Goal: Task Accomplishment & Management: Complete application form

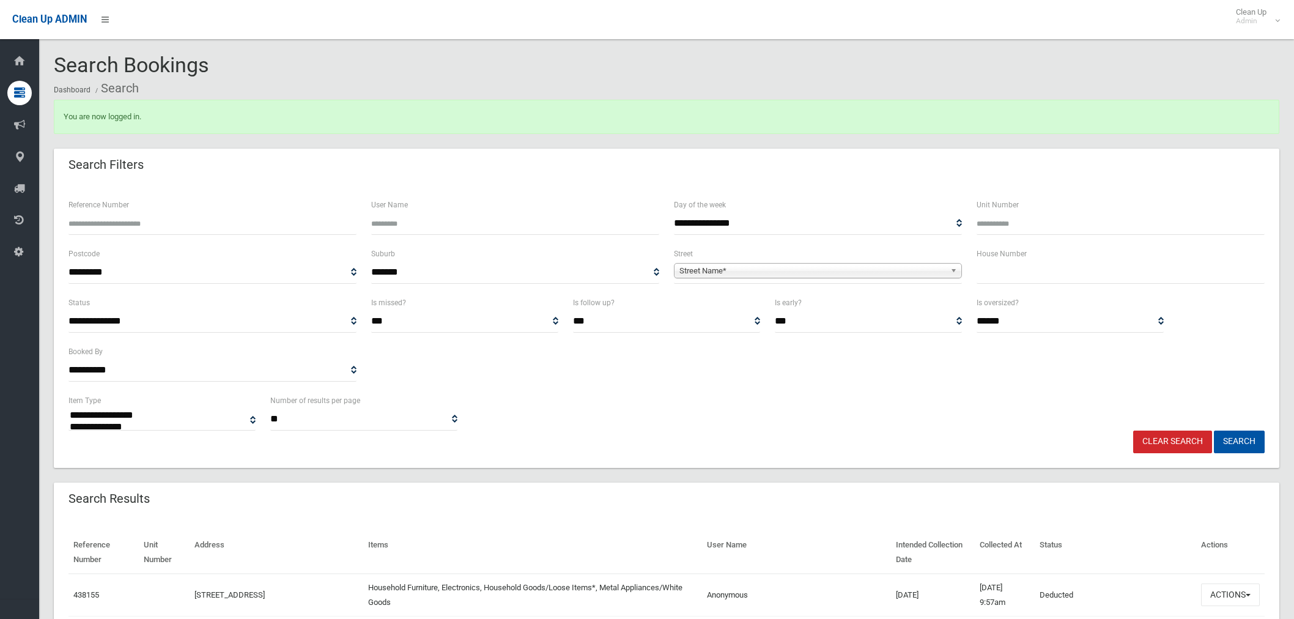
select select
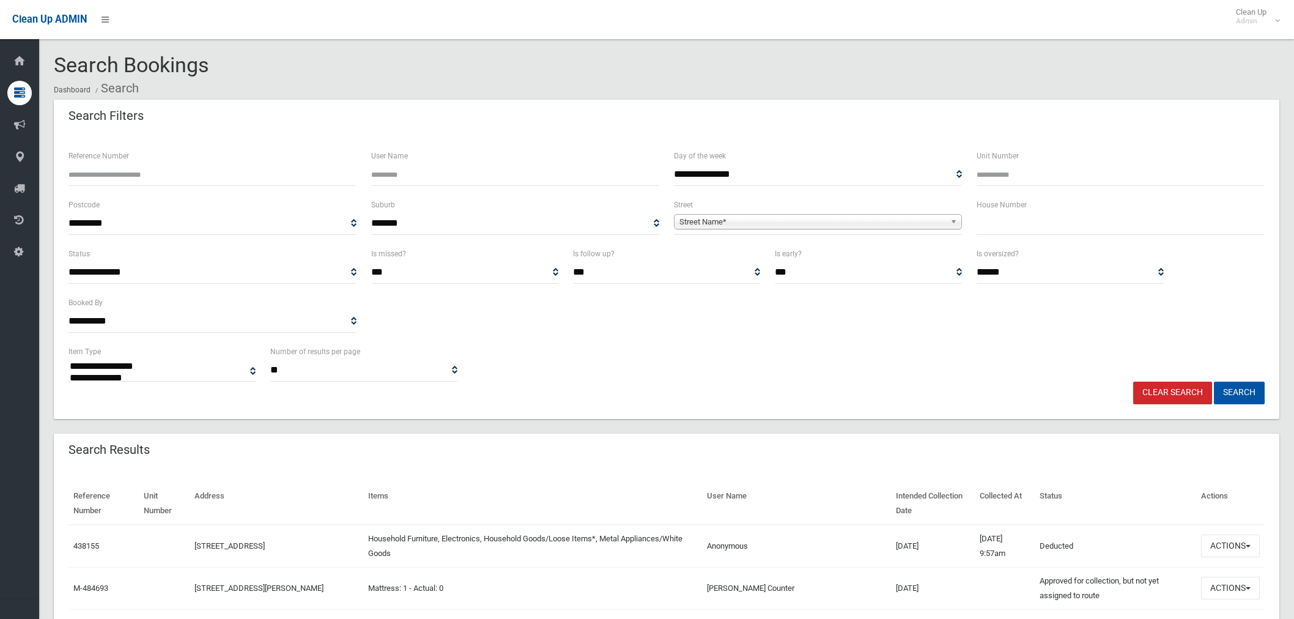
select select
click at [982, 221] on input "text" at bounding box center [1120, 223] width 288 height 23
type input "**"
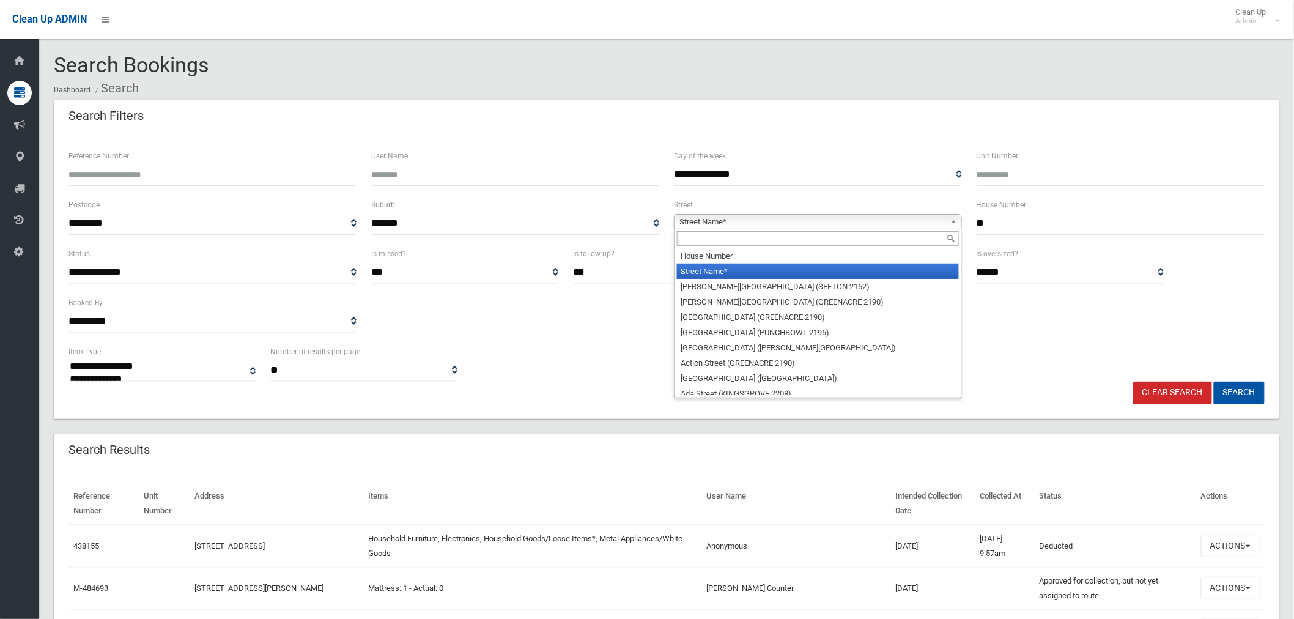
click at [802, 219] on span "Street Name*" at bounding box center [812, 222] width 266 height 15
click at [729, 238] on input "text" at bounding box center [818, 238] width 282 height 15
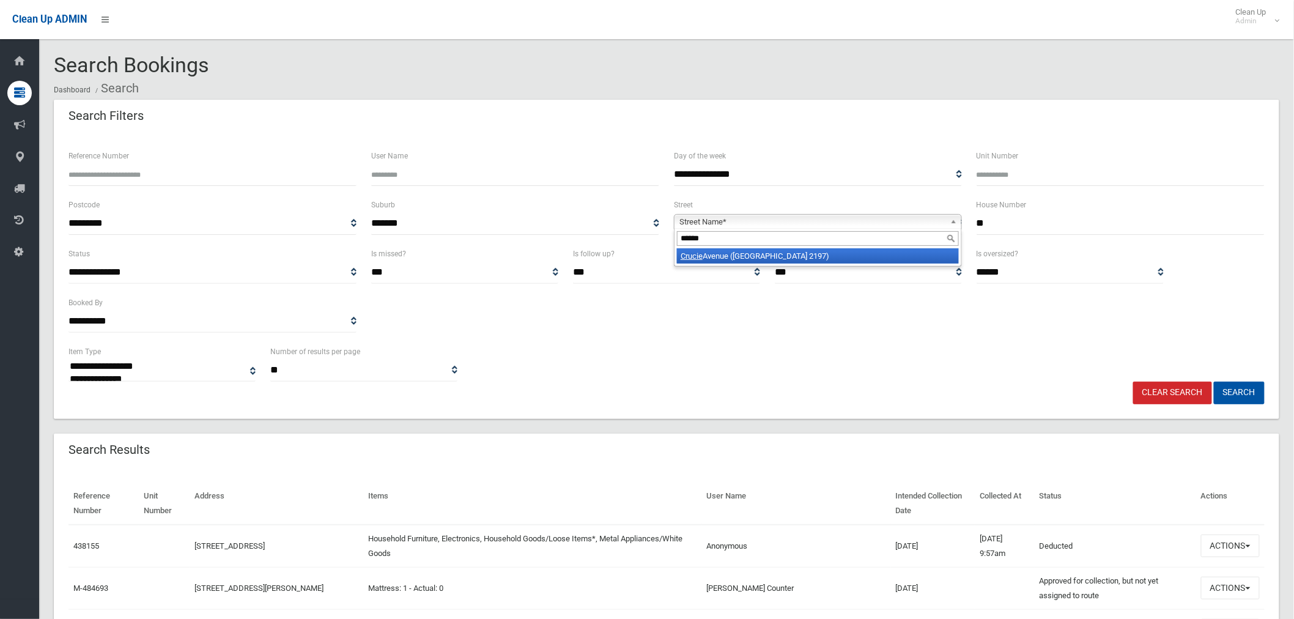
type input "******"
click at [767, 258] on li "Crucie Avenue (BASS HILL 2197)" at bounding box center [818, 255] width 282 height 15
click at [1237, 389] on button "Search" at bounding box center [1239, 392] width 51 height 23
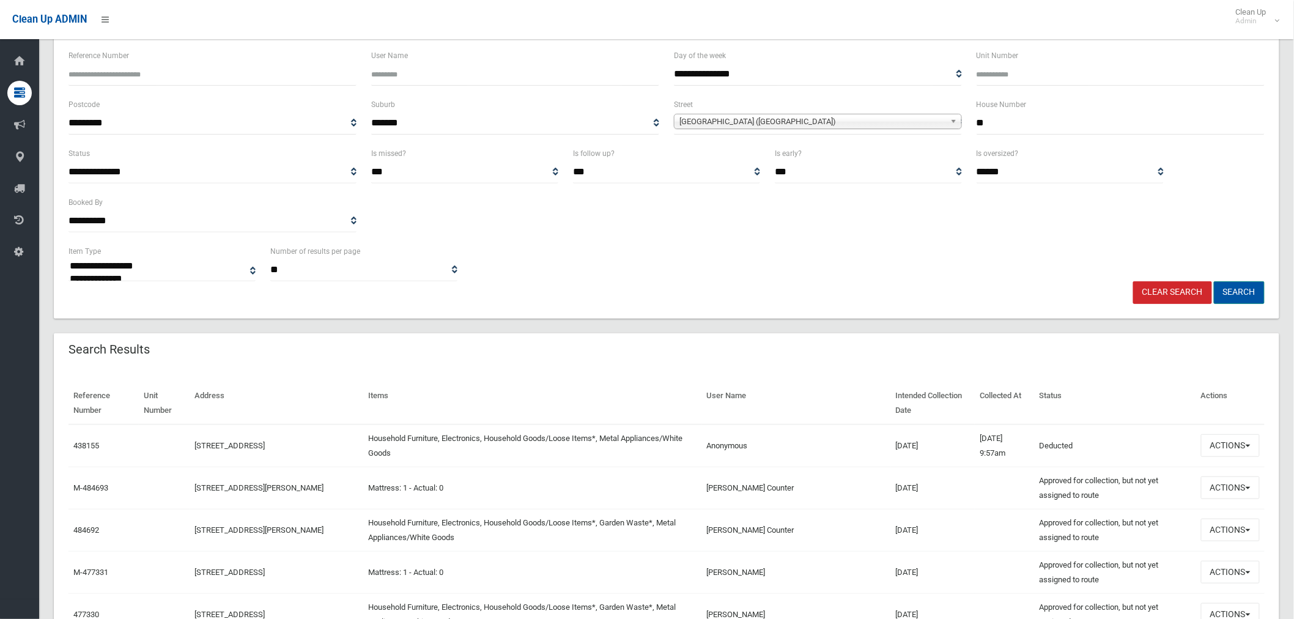
scroll to position [204, 0]
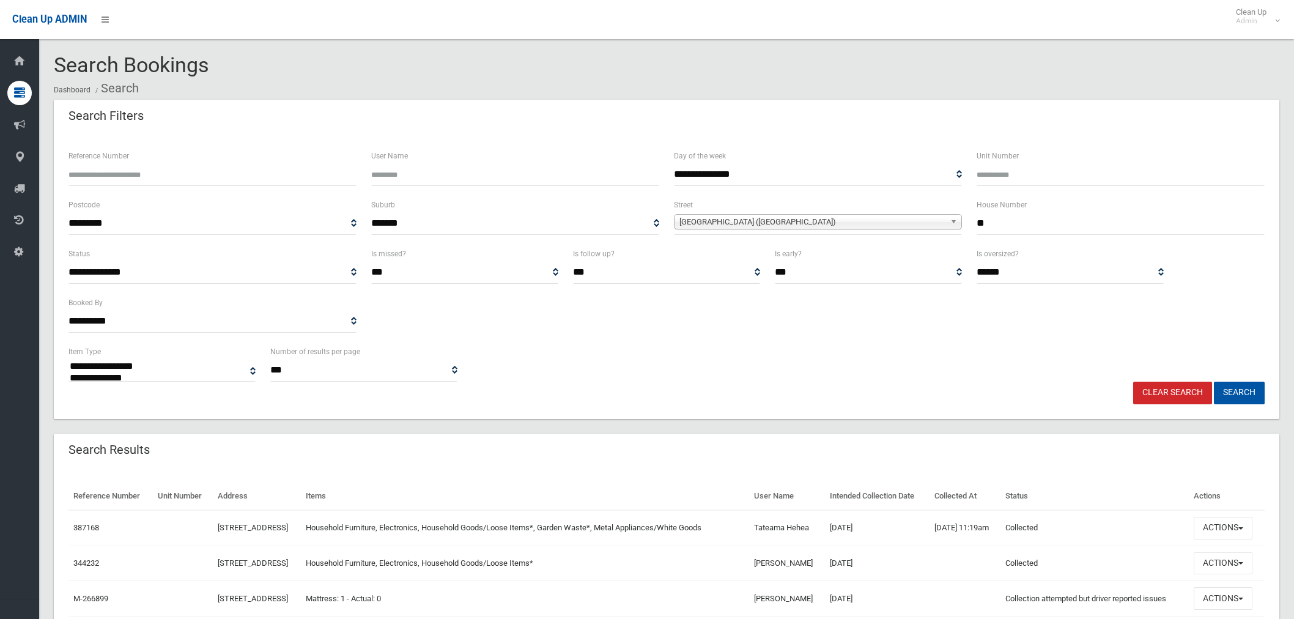
select select
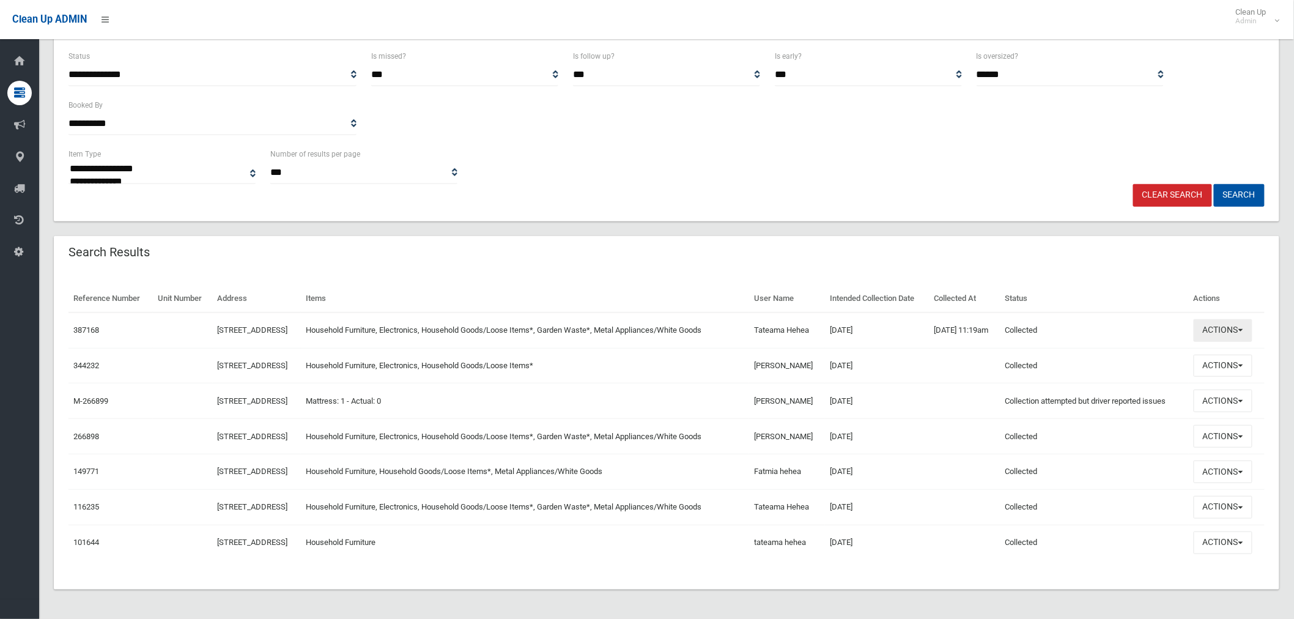
click at [1226, 331] on button "Actions" at bounding box center [1222, 330] width 59 height 23
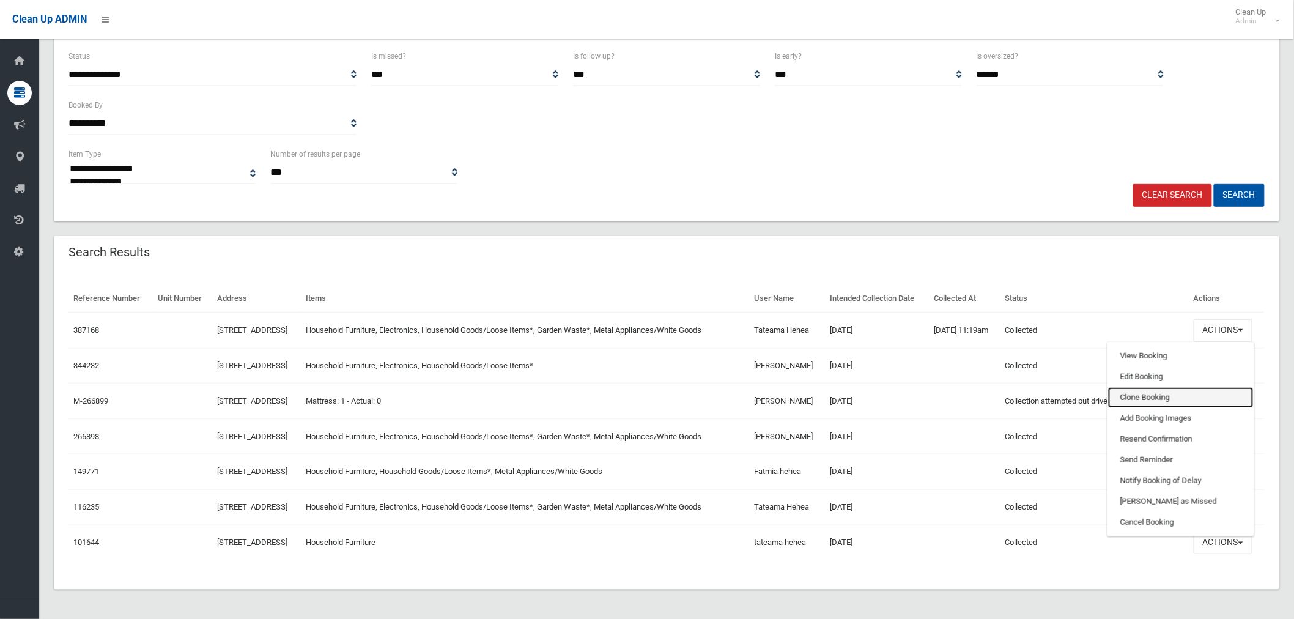
click at [1166, 395] on link "Clone Booking" at bounding box center [1181, 397] width 146 height 21
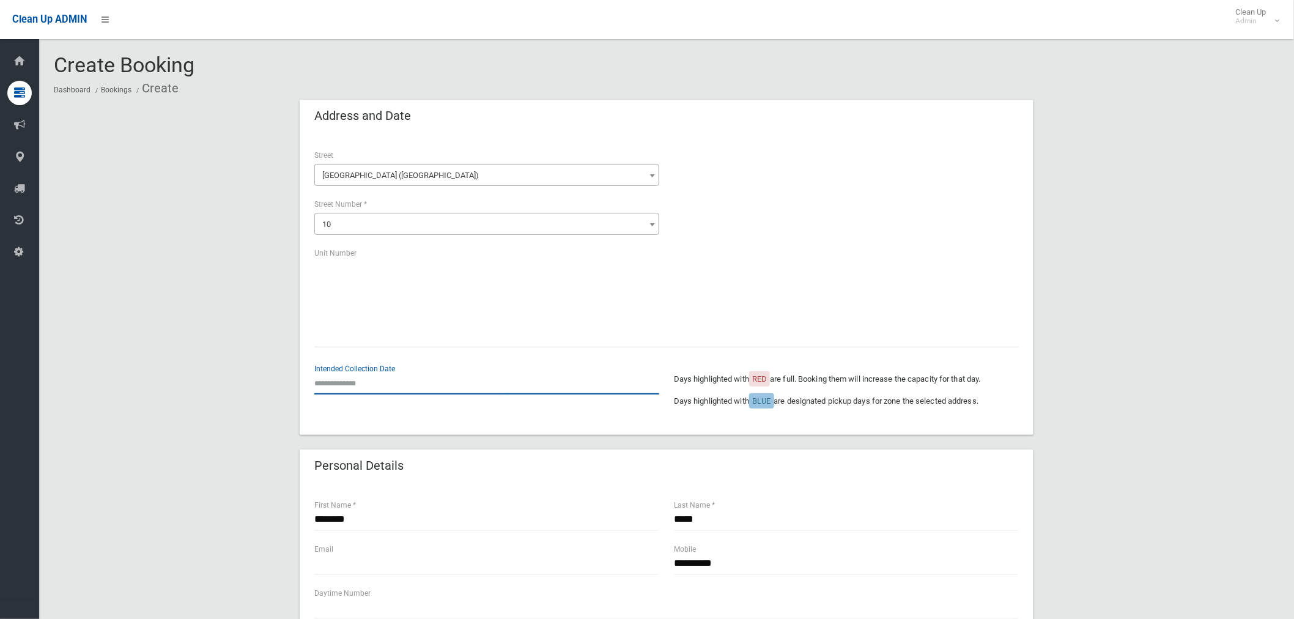
click at [351, 384] on input "text" at bounding box center [486, 383] width 345 height 23
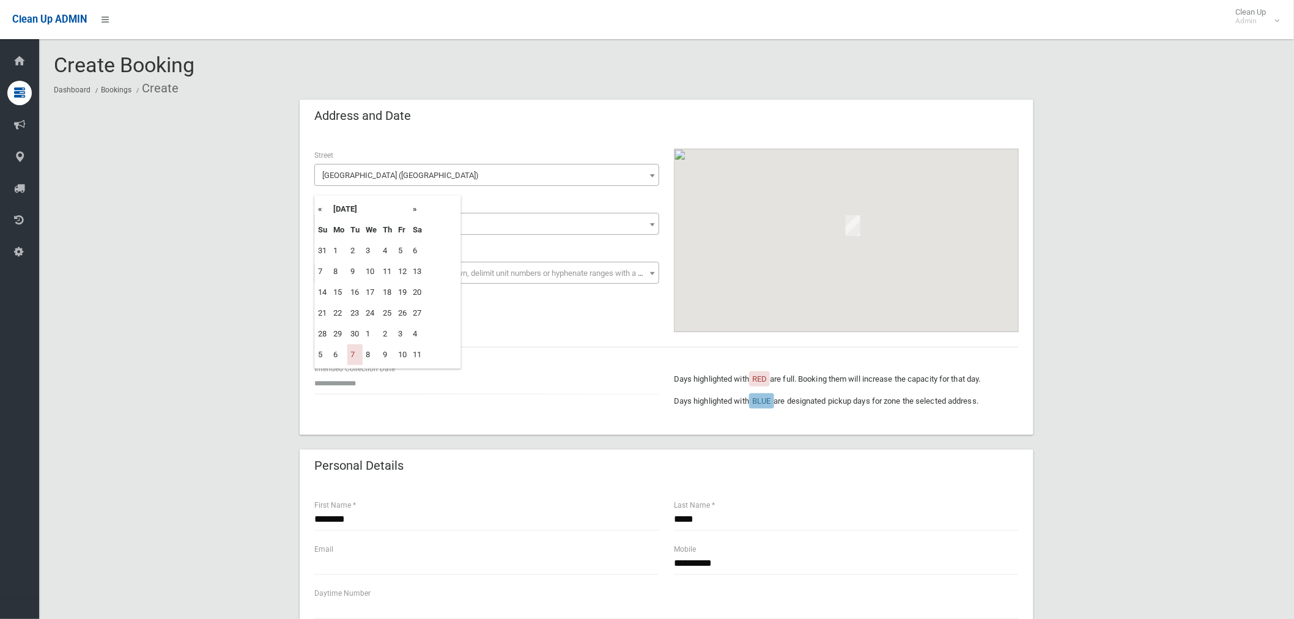
click at [416, 209] on th "»" at bounding box center [417, 209] width 15 height 21
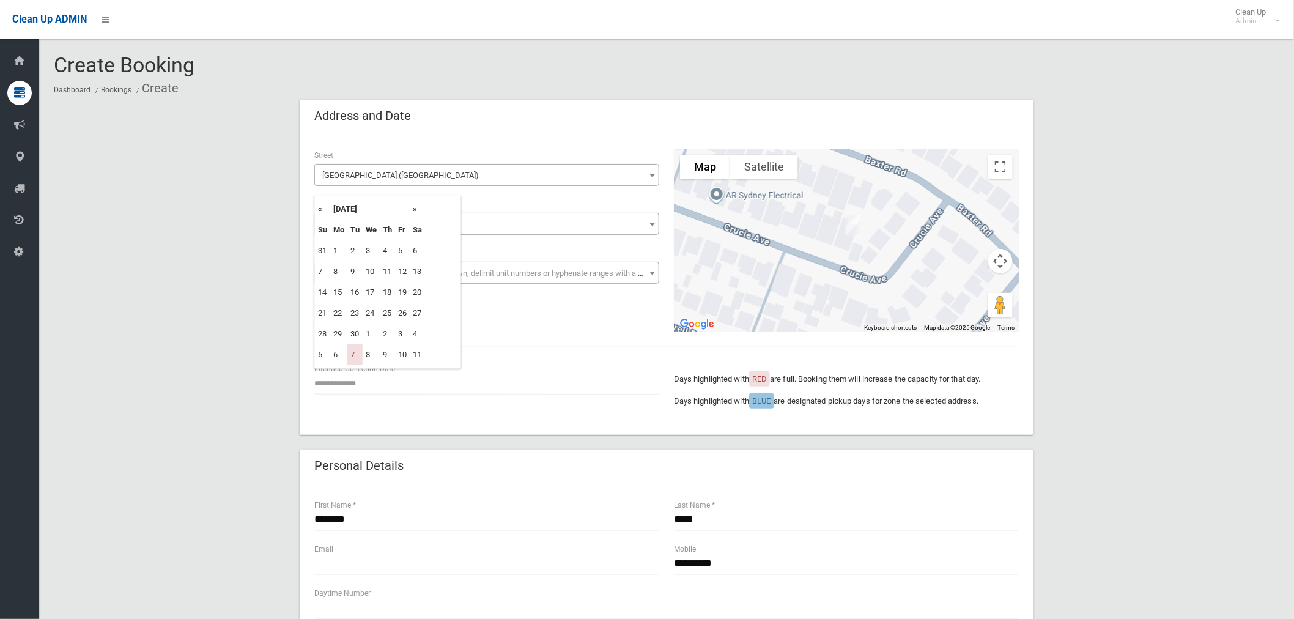
click at [416, 209] on th "»" at bounding box center [417, 209] width 15 height 21
click at [359, 290] on td "14" at bounding box center [354, 292] width 15 height 21
type input "**********"
click at [364, 370] on div "**********" at bounding box center [486, 378] width 345 height 32
click at [357, 379] on input "**********" at bounding box center [486, 383] width 345 height 23
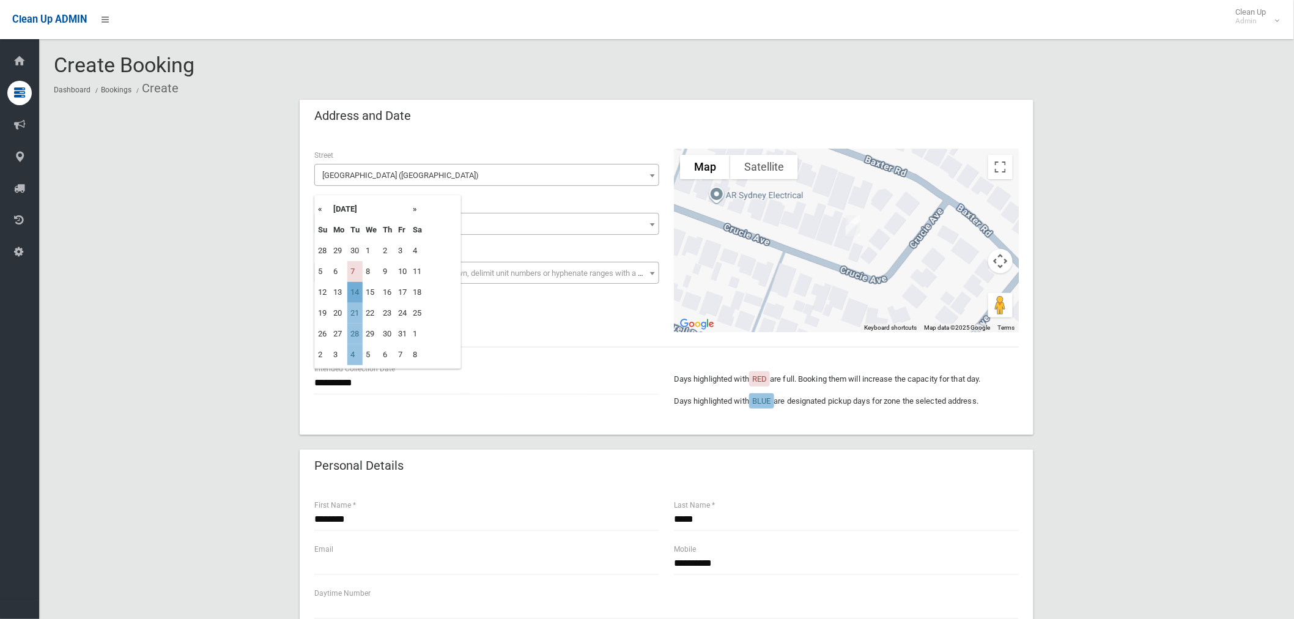
click at [351, 292] on td "14" at bounding box center [354, 292] width 15 height 21
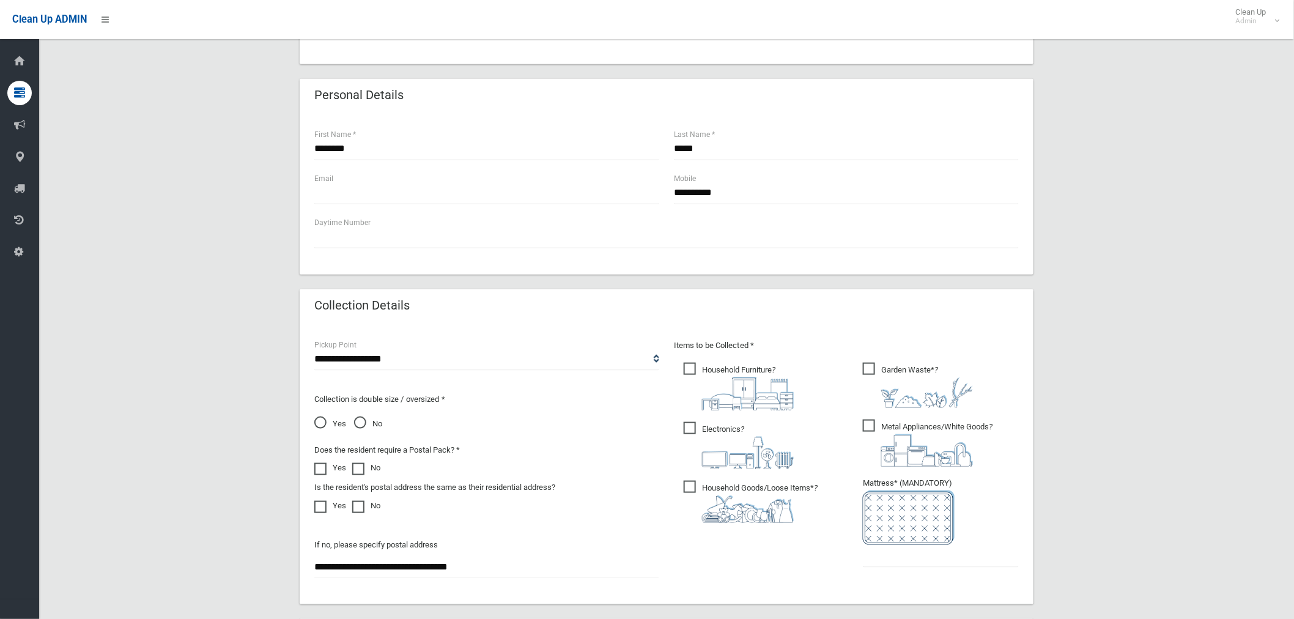
scroll to position [475, 0]
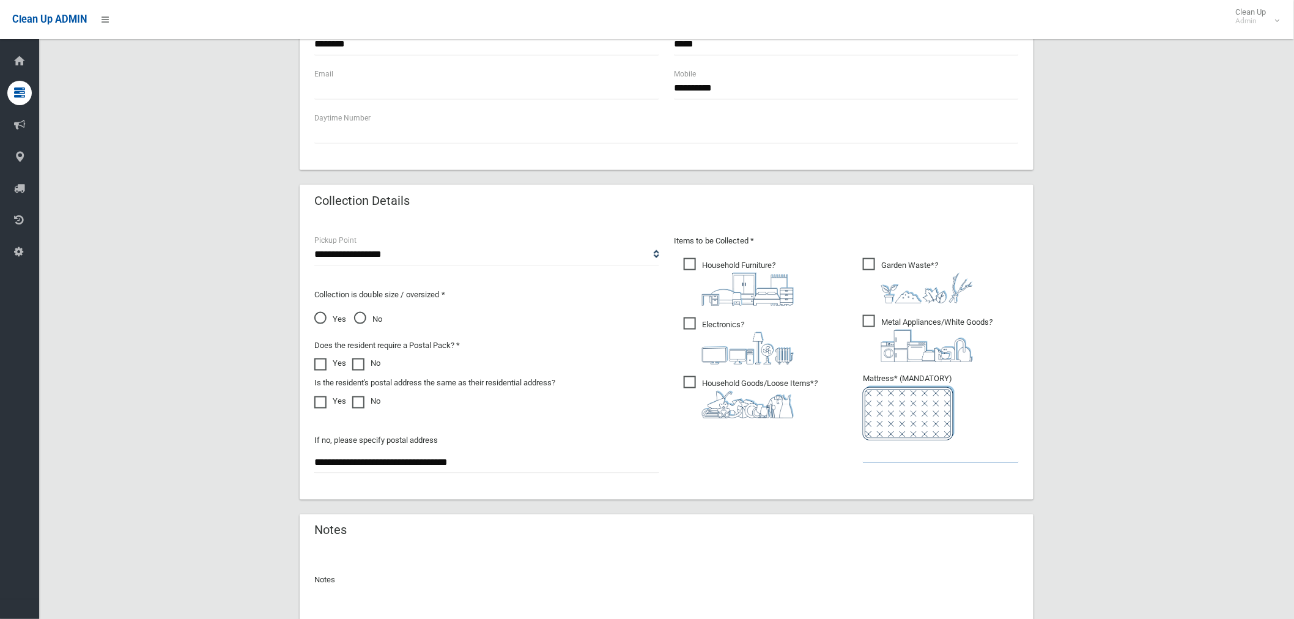
click at [905, 454] on input "text" at bounding box center [941, 451] width 156 height 23
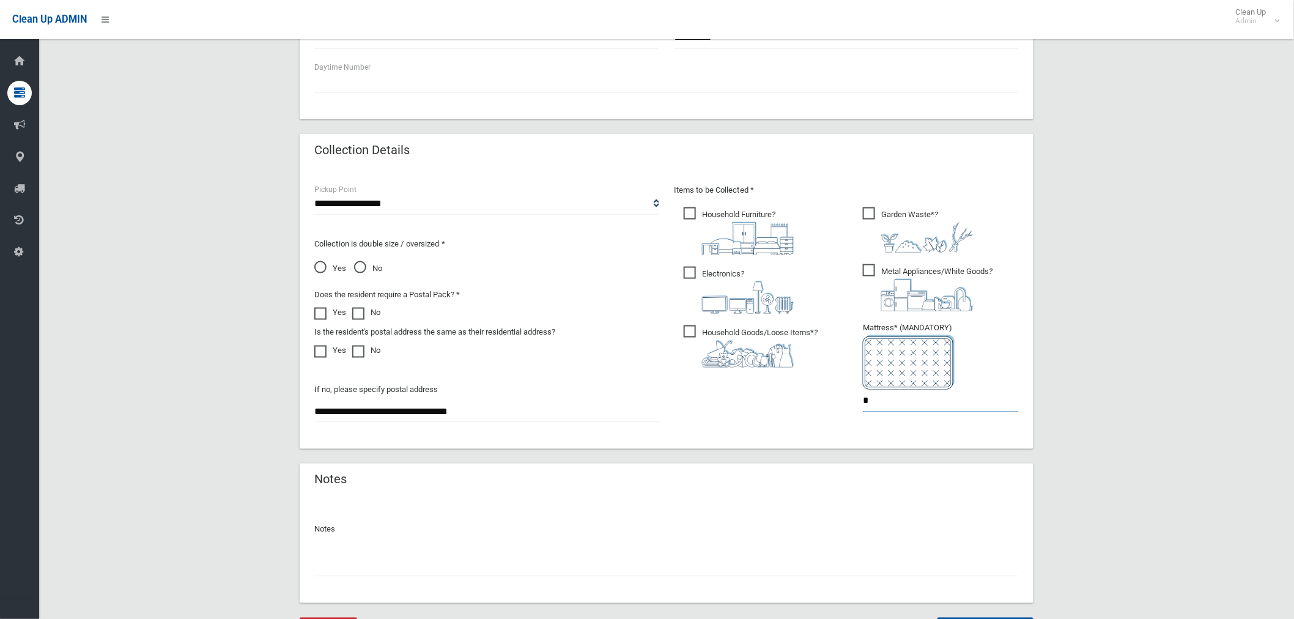
scroll to position [590, 0]
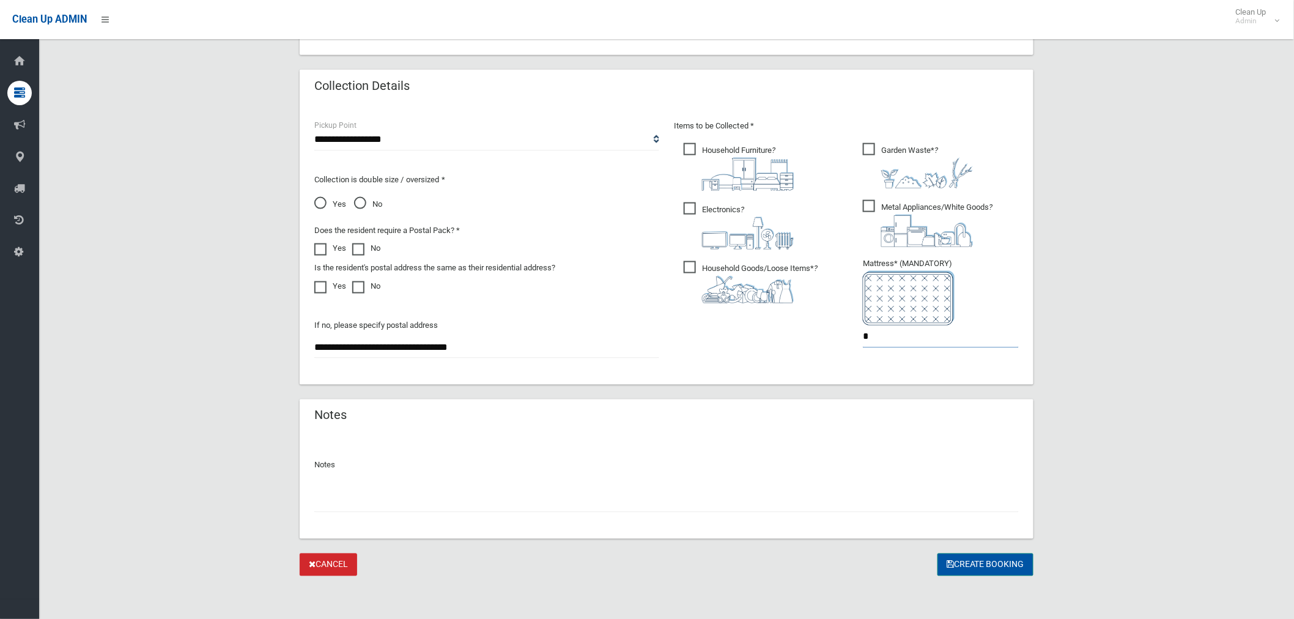
type input "*"
click at [973, 567] on button "Create Booking" at bounding box center [985, 564] width 96 height 23
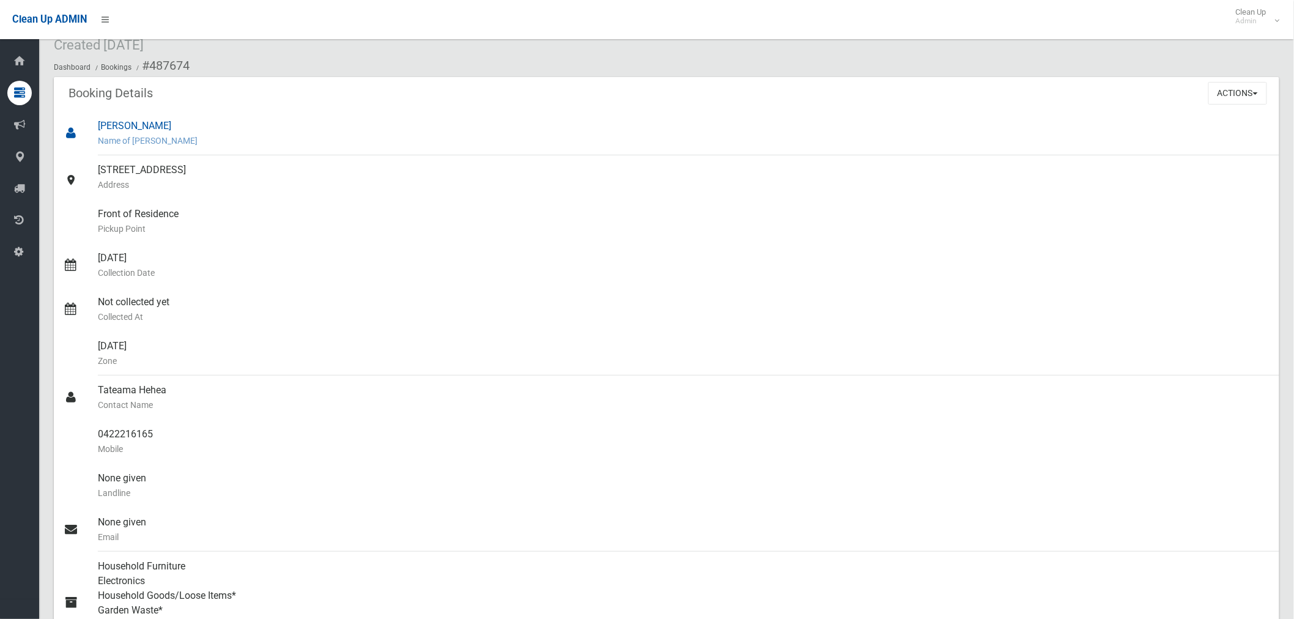
scroll to position [68, 0]
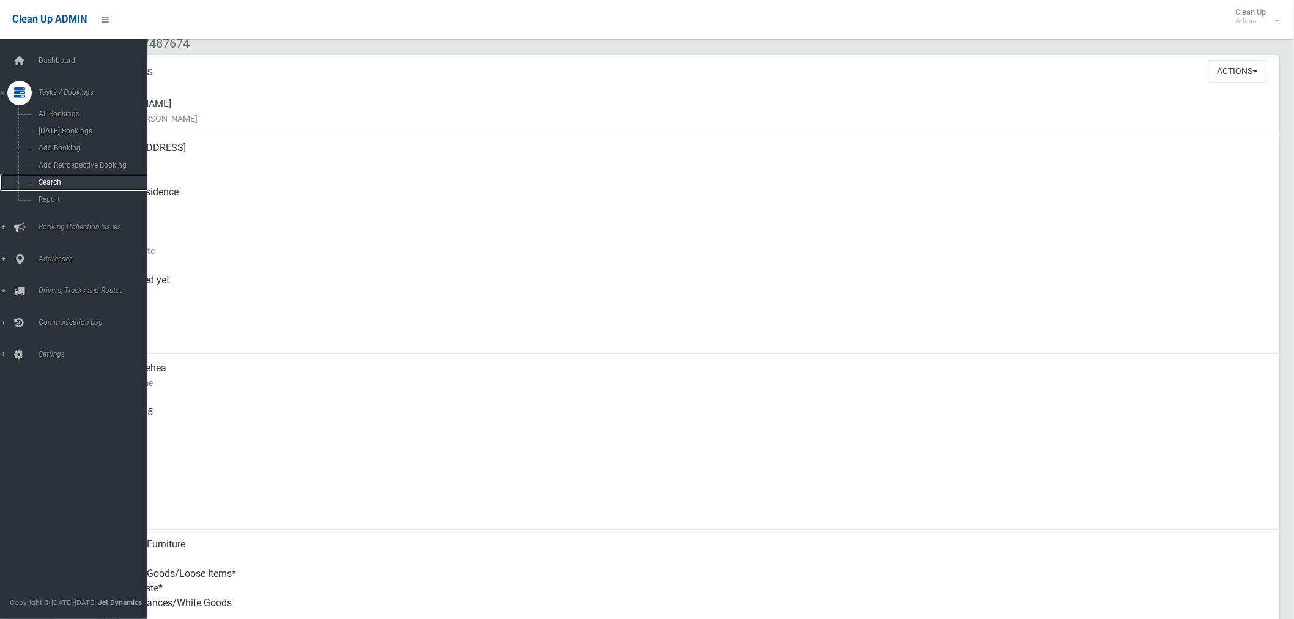
click at [66, 179] on span "Search" at bounding box center [91, 182] width 112 height 9
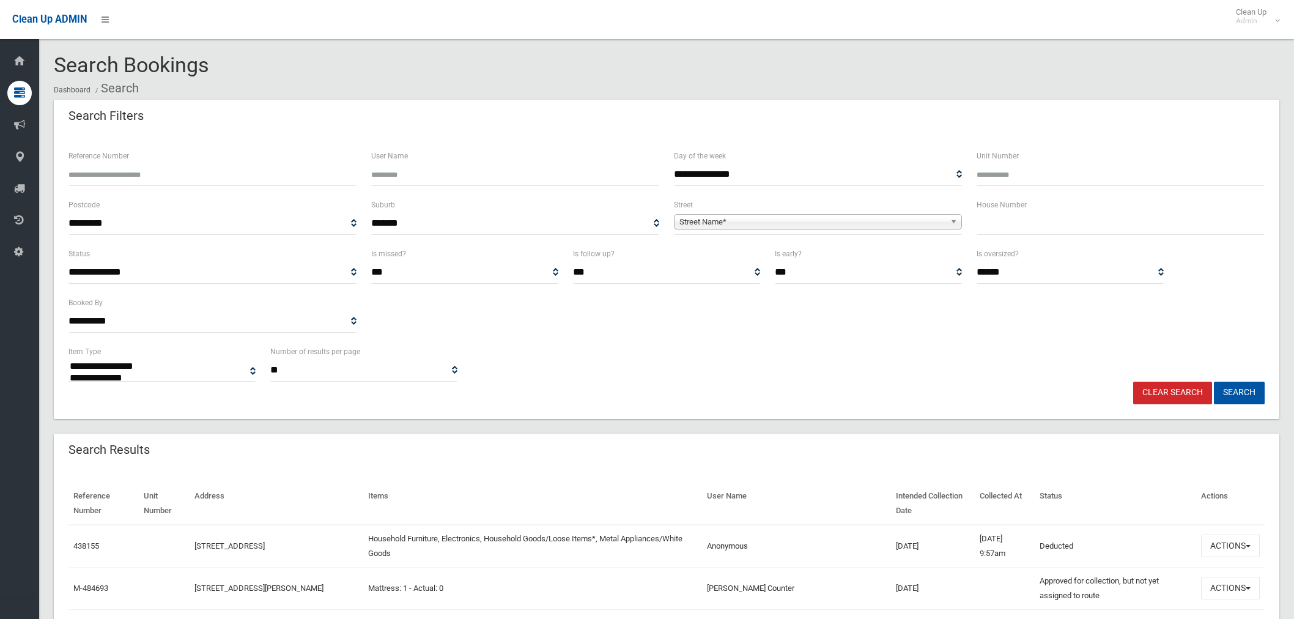
select select
